Goal: Find specific page/section: Find specific page/section

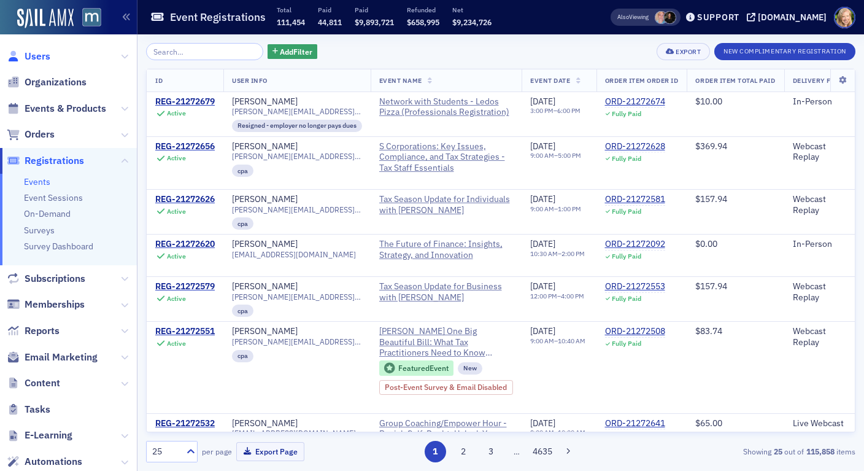
click at [33, 62] on span "Users" at bounding box center [38, 57] width 26 height 14
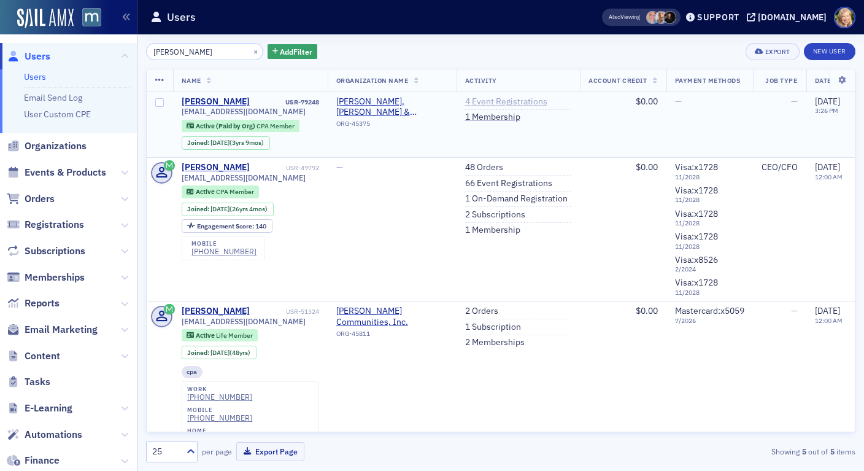
type input "[PERSON_NAME]"
click at [473, 98] on link "4 Event Registrations" at bounding box center [506, 101] width 82 height 11
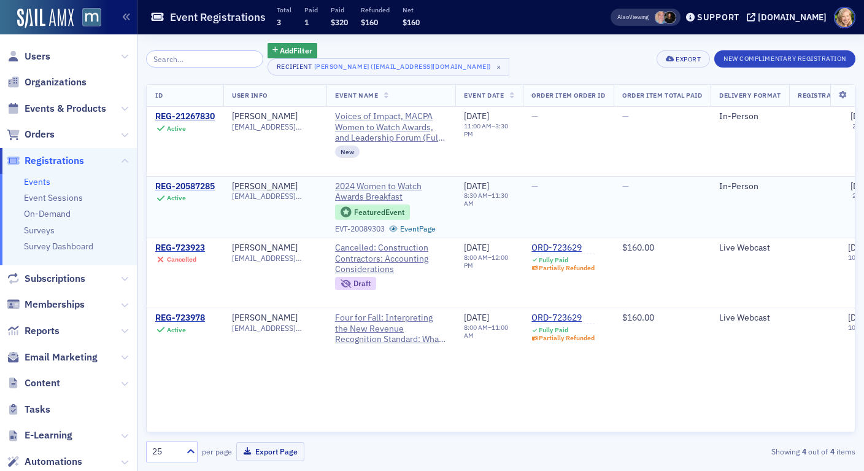
click at [184, 183] on div "REG-20587285" at bounding box center [185, 186] width 60 height 11
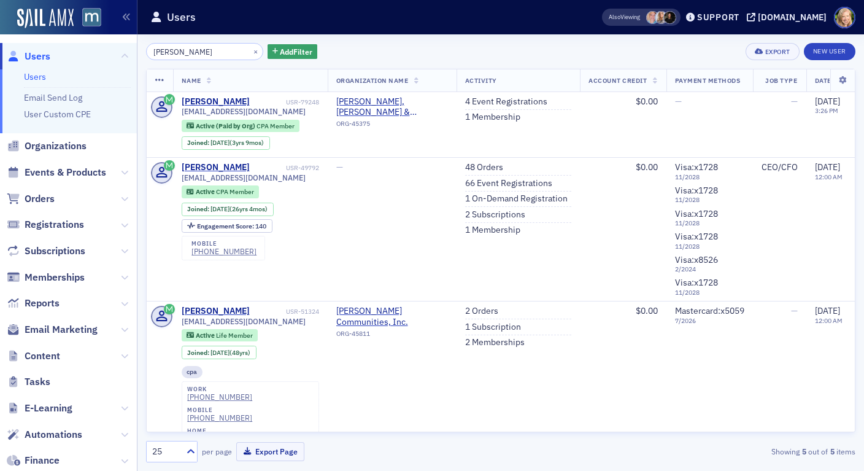
click at [220, 50] on input "Zeigler" at bounding box center [204, 51] width 117 height 17
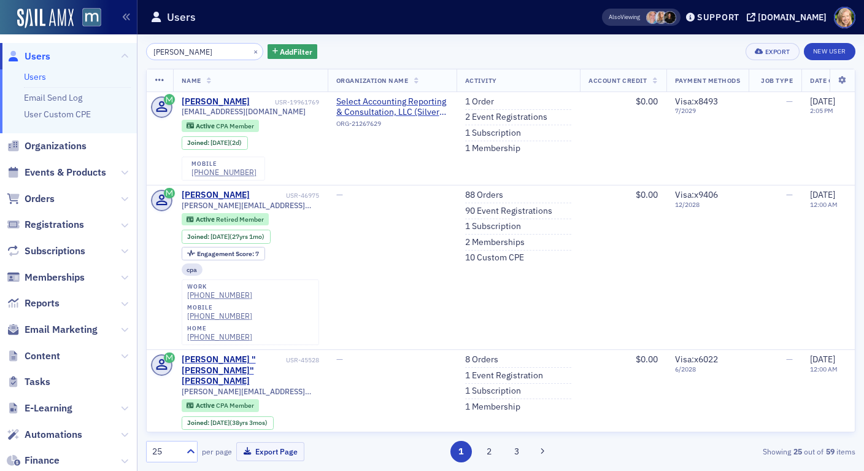
type input "Vivian Jenkins"
